Goal: Task Accomplishment & Management: Manage account settings

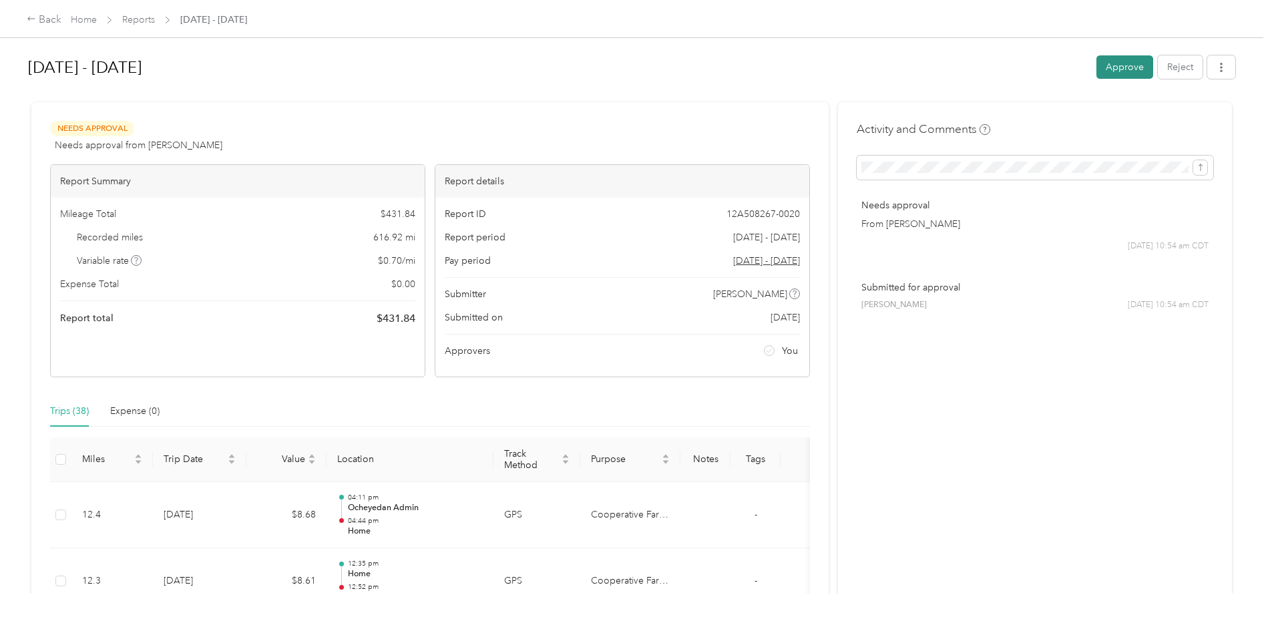
click at [1121, 71] on button "Approve" at bounding box center [1125, 66] width 57 height 23
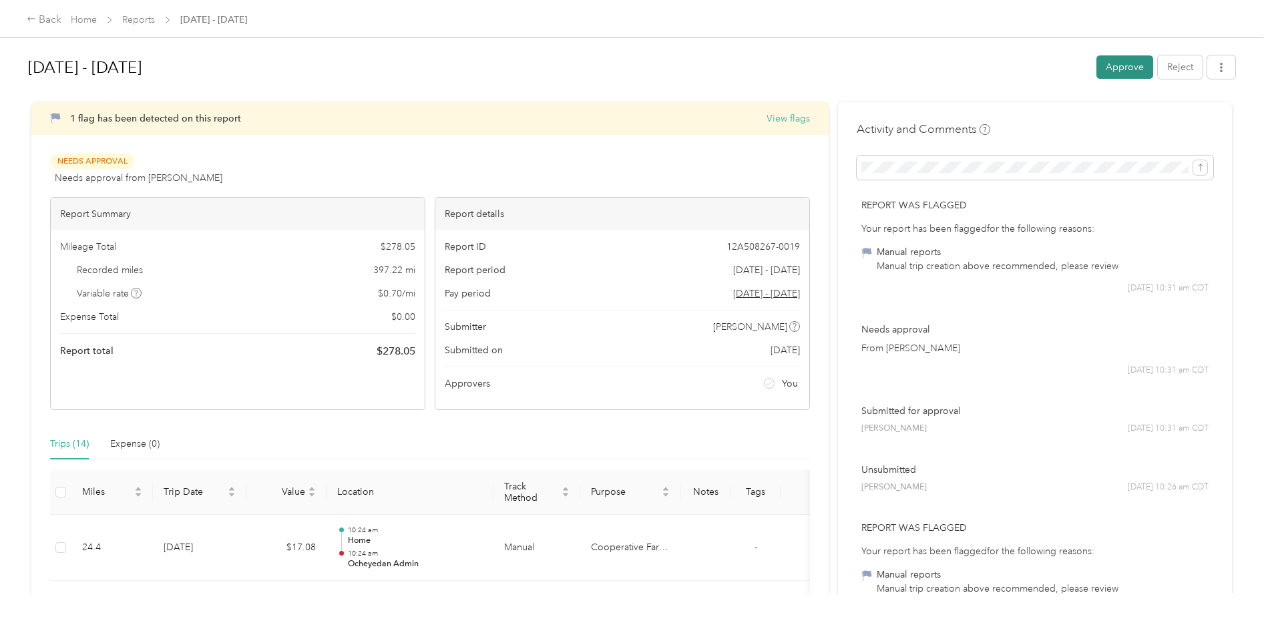
click at [1125, 65] on button "Approve" at bounding box center [1125, 66] width 57 height 23
